Goal: Task Accomplishment & Management: Use online tool/utility

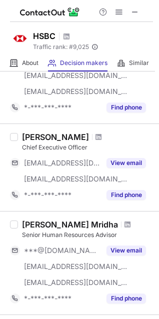
scroll to position [466, 0]
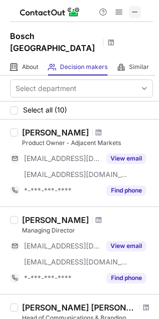
click at [138, 8] on span at bounding box center [135, 12] width 8 height 8
